Goal: Task Accomplishment & Management: Use online tool/utility

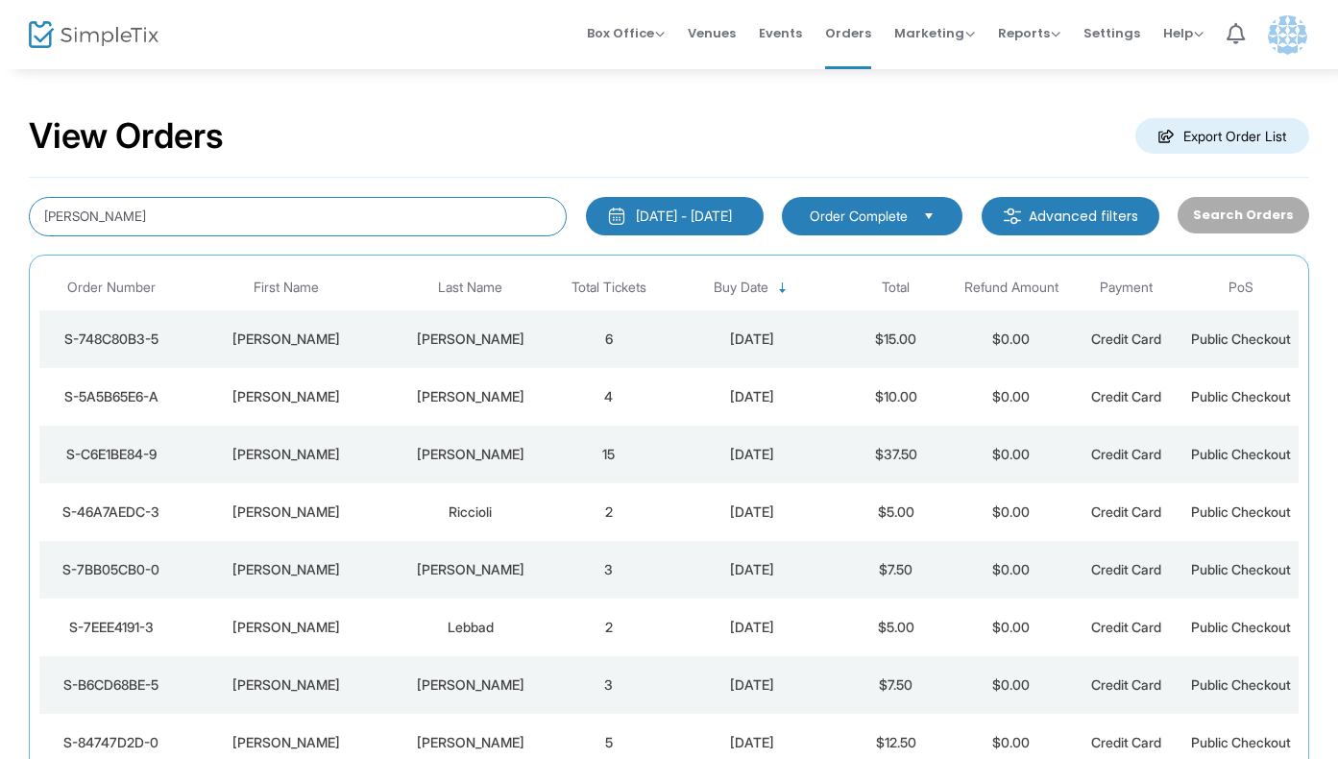
click at [324, 214] on input "[PERSON_NAME]" at bounding box center [298, 216] width 538 height 39
type input "[PERSON_NAME]"
click at [500, 564] on div "vierno" at bounding box center [471, 569] width 152 height 19
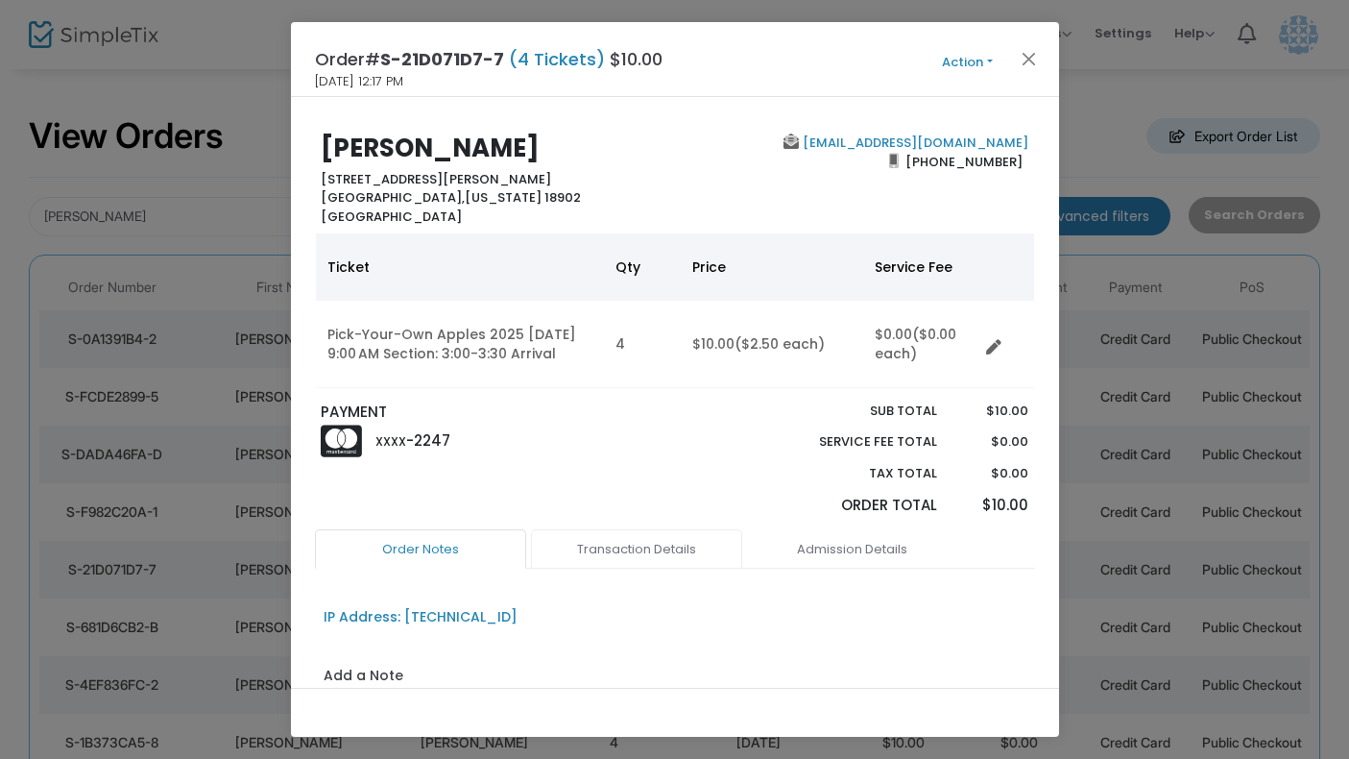
click at [634, 564] on link "Transaction Details" at bounding box center [636, 549] width 211 height 40
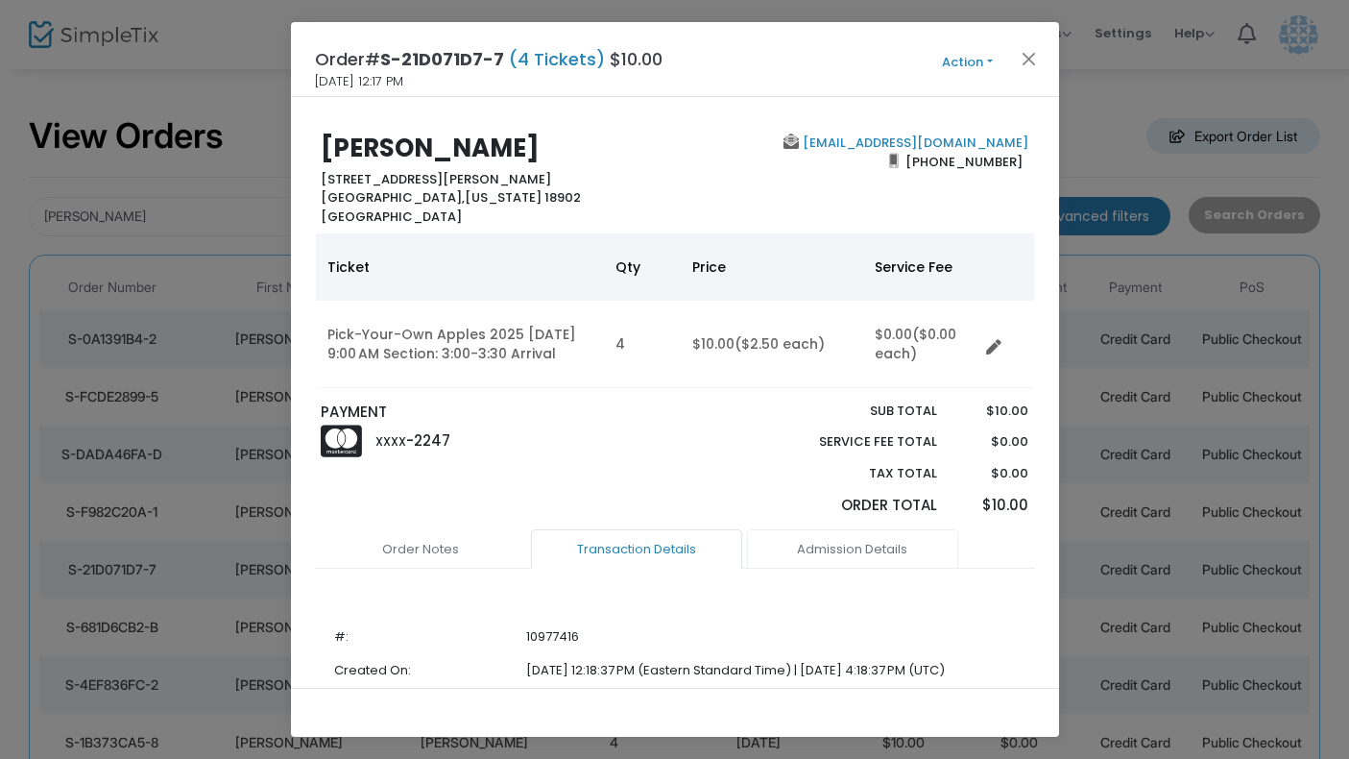
click at [846, 549] on link "Admission Details" at bounding box center [852, 549] width 211 height 40
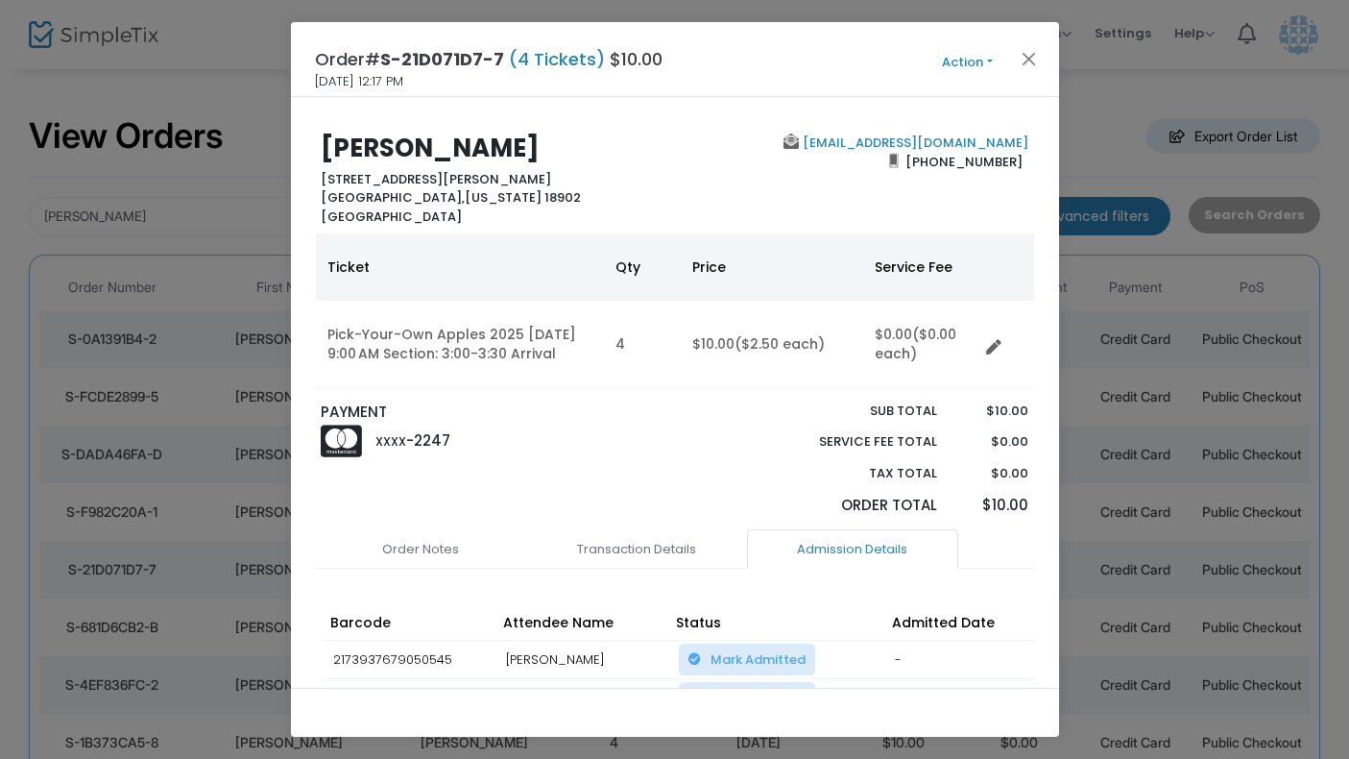
click at [988, 62] on button "Action" at bounding box center [967, 62] width 115 height 21
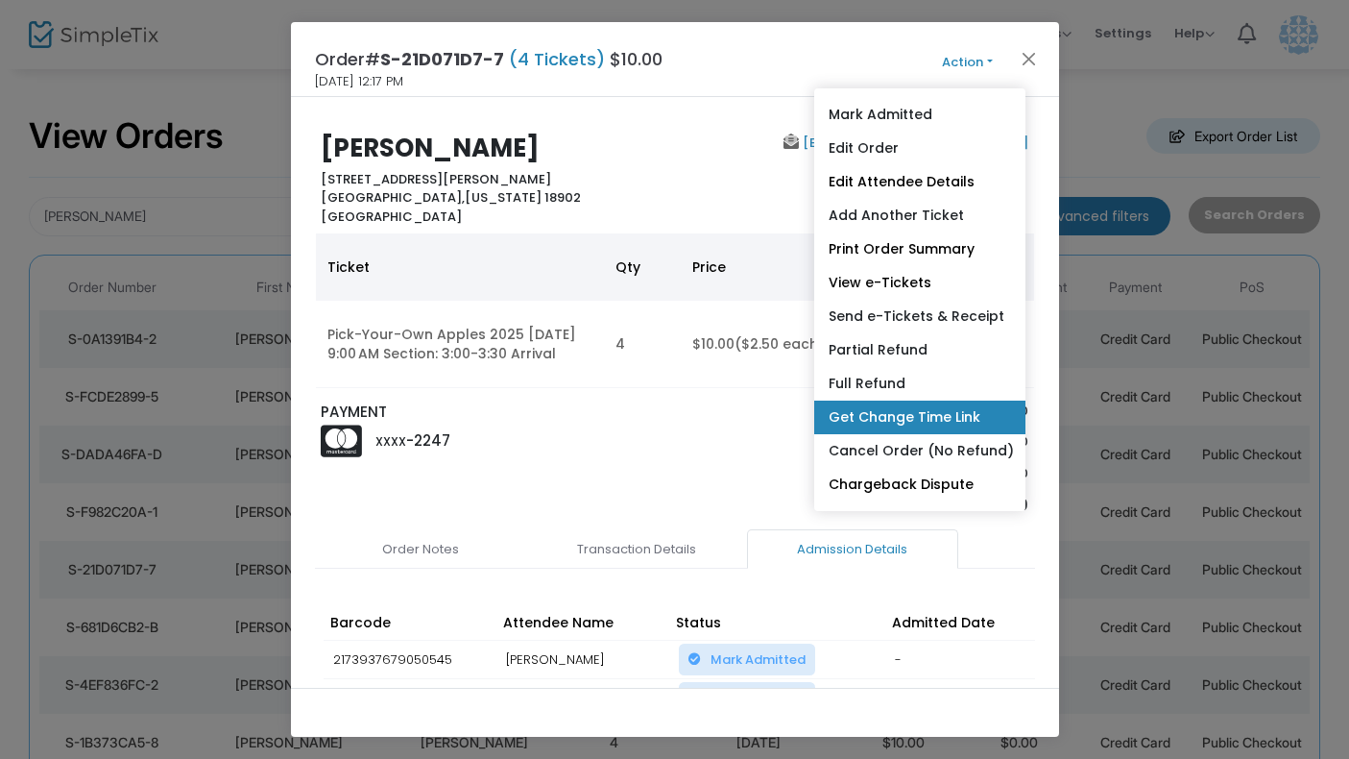
click at [918, 420] on link "Get Change Time Link" at bounding box center [919, 417] width 211 height 34
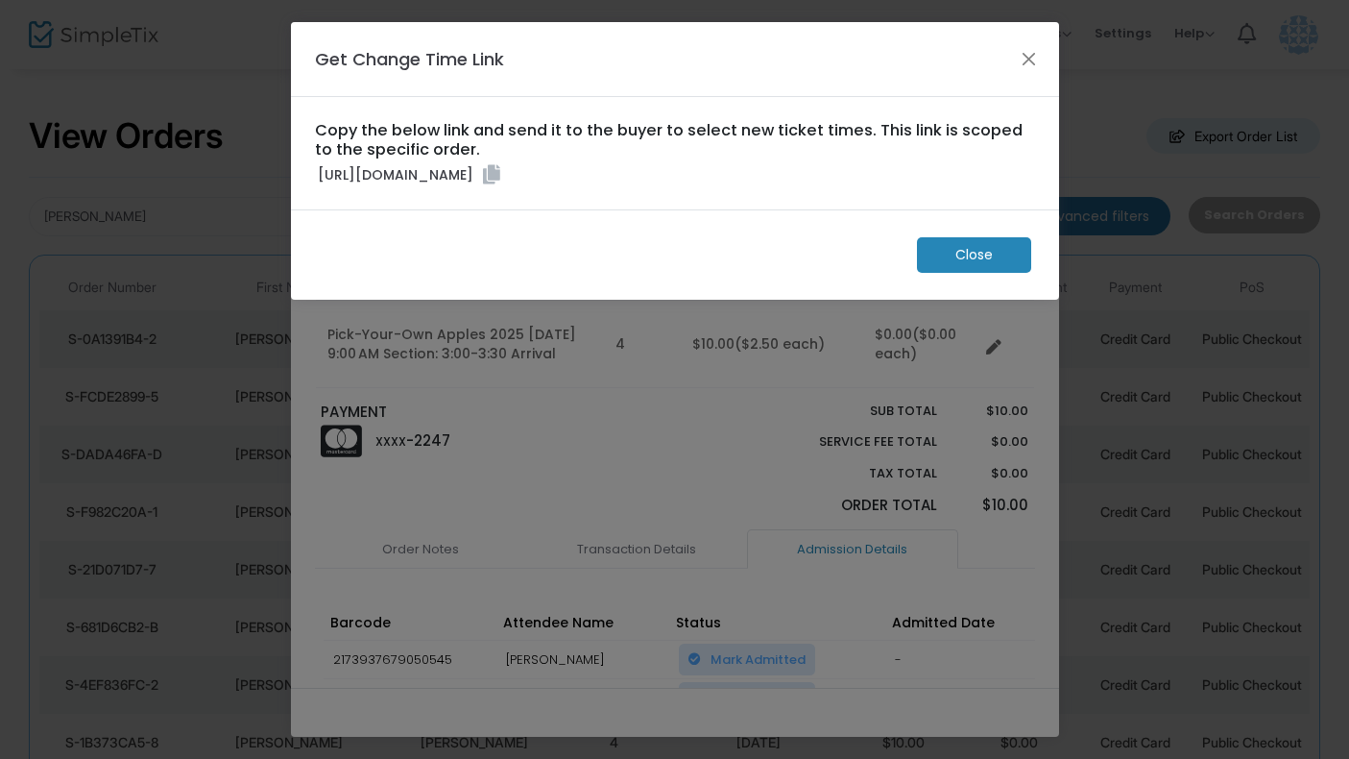
click at [500, 184] on icon at bounding box center [491, 174] width 17 height 19
click at [984, 265] on span "Close" at bounding box center [974, 255] width 37 height 20
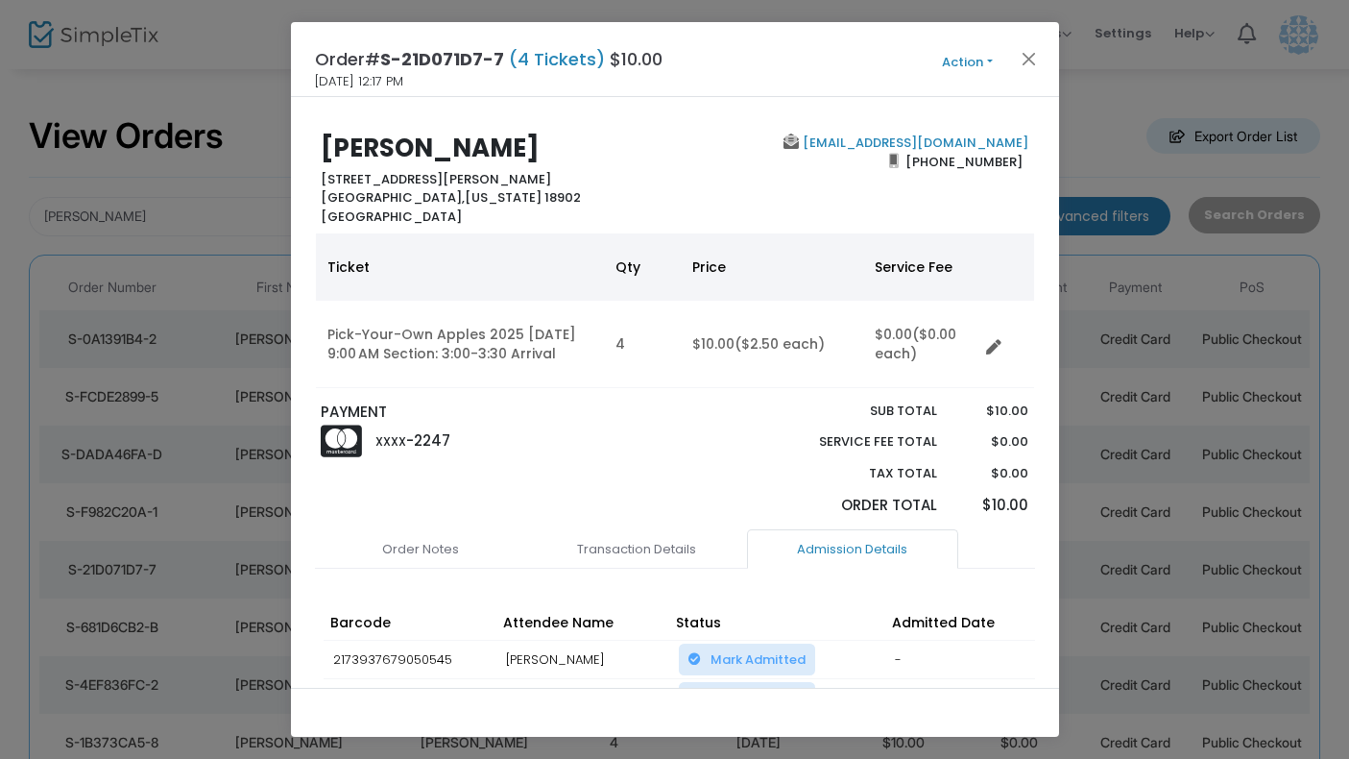
click at [1022, 45] on div "Order# S-21D071D7-7 (4 Tickets) $10.00 [DATE] 12:17 PM Action Mark Admitted Edi…" at bounding box center [675, 59] width 768 height 75
click at [1024, 60] on button "Close" at bounding box center [1028, 58] width 25 height 25
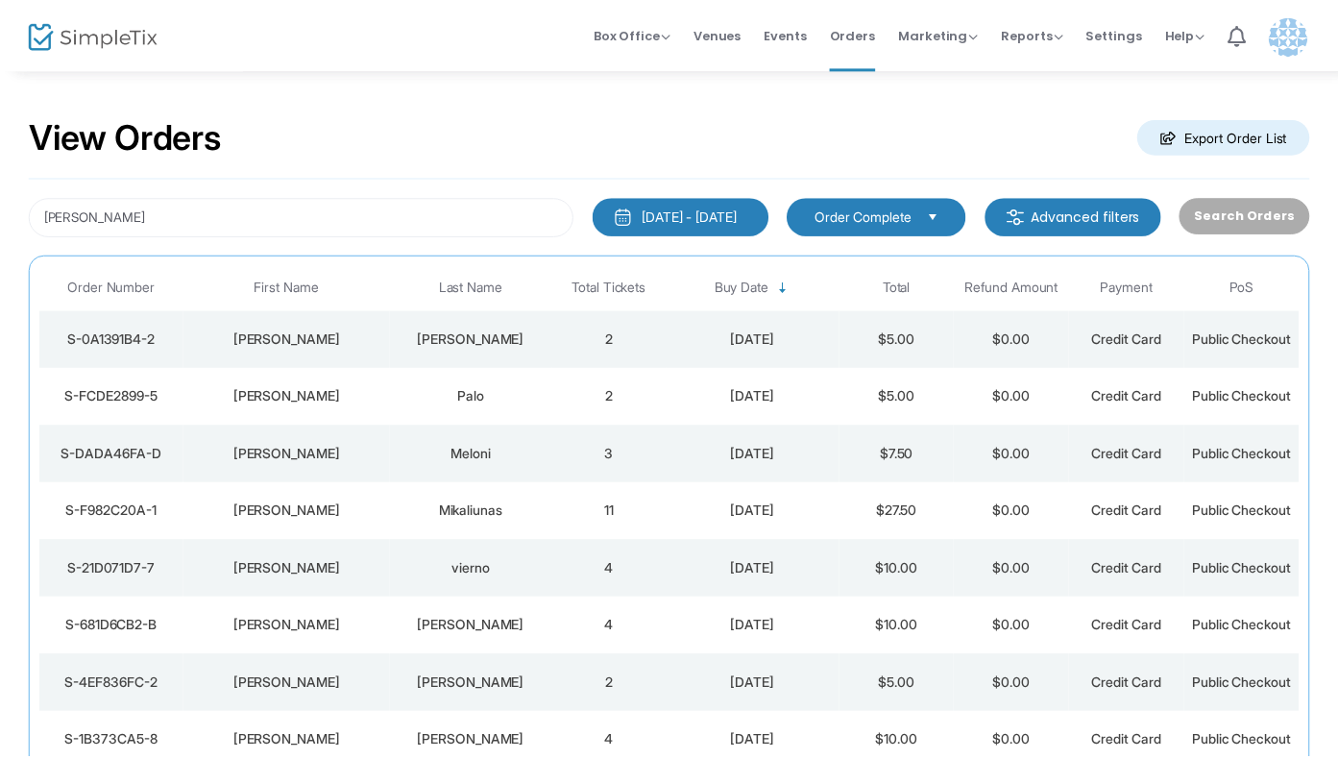
scroll to position [11, 0]
